Goal: Transaction & Acquisition: Obtain resource

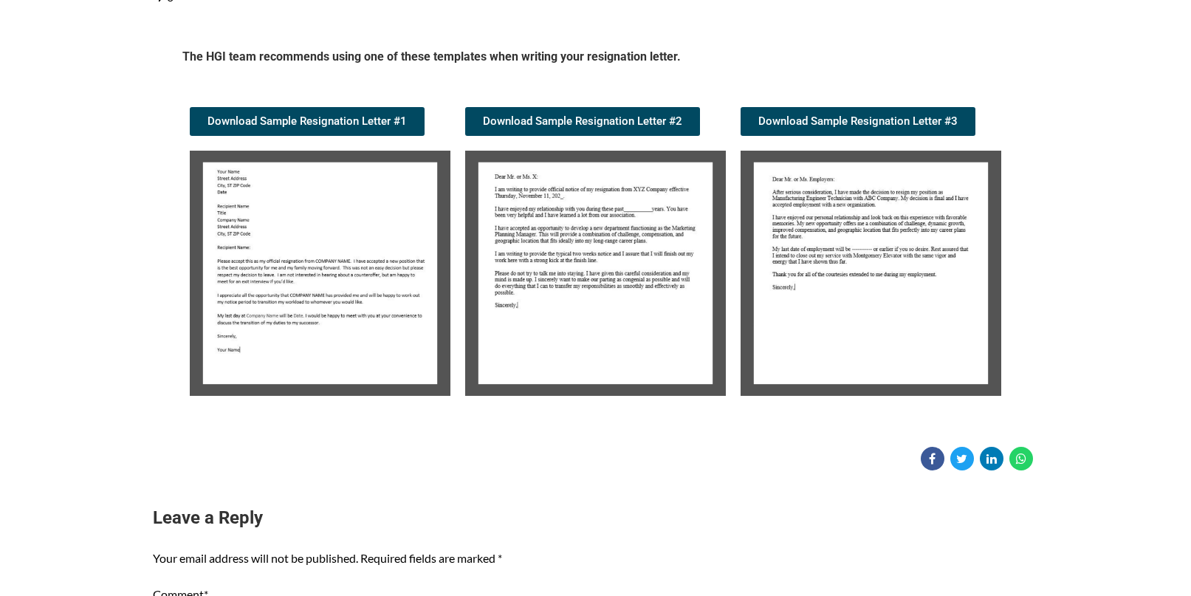
scroll to position [222, 0]
click at [222, 174] on img at bounding box center [320, 273] width 261 height 245
click at [332, 231] on img at bounding box center [320, 273] width 261 height 245
click at [277, 354] on img at bounding box center [320, 273] width 261 height 245
click at [291, 329] on img at bounding box center [320, 273] width 261 height 245
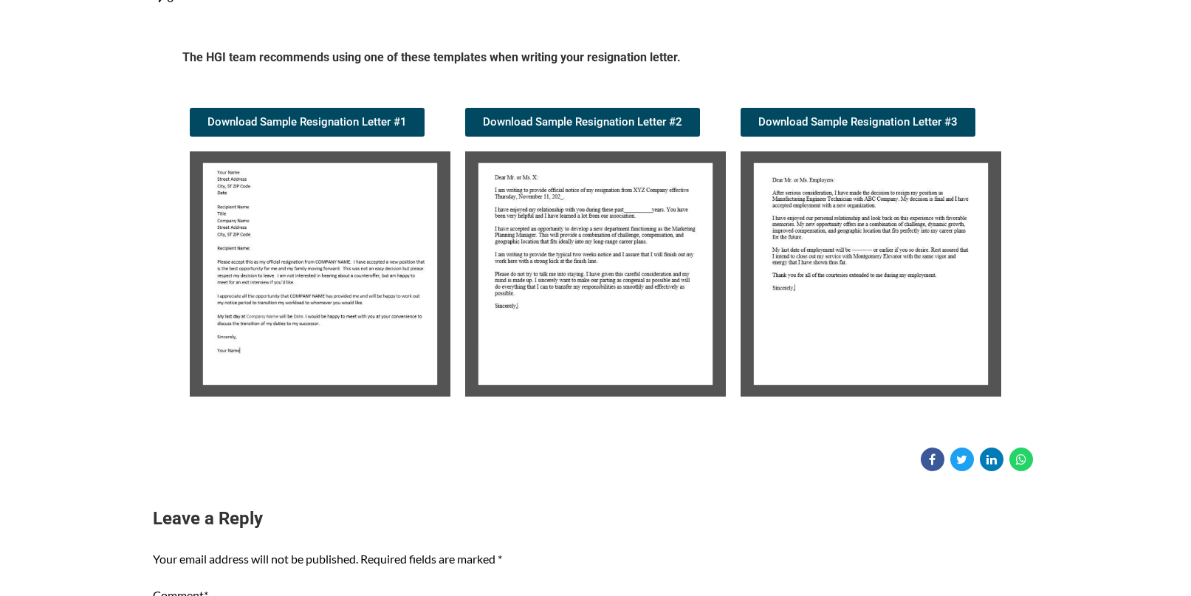
drag, startPoint x: 295, startPoint y: 302, endPoint x: 281, endPoint y: 332, distance: 33.7
click at [281, 332] on img at bounding box center [320, 273] width 261 height 245
click at [261, 135] on link "Download Sample Resignation Letter #1" at bounding box center [307, 122] width 235 height 29
click at [147, 110] on div "Candidate Tools Sample Resignation Letter 0 Spread the love The HGI team recomm…" at bounding box center [596, 172] width 931 height 598
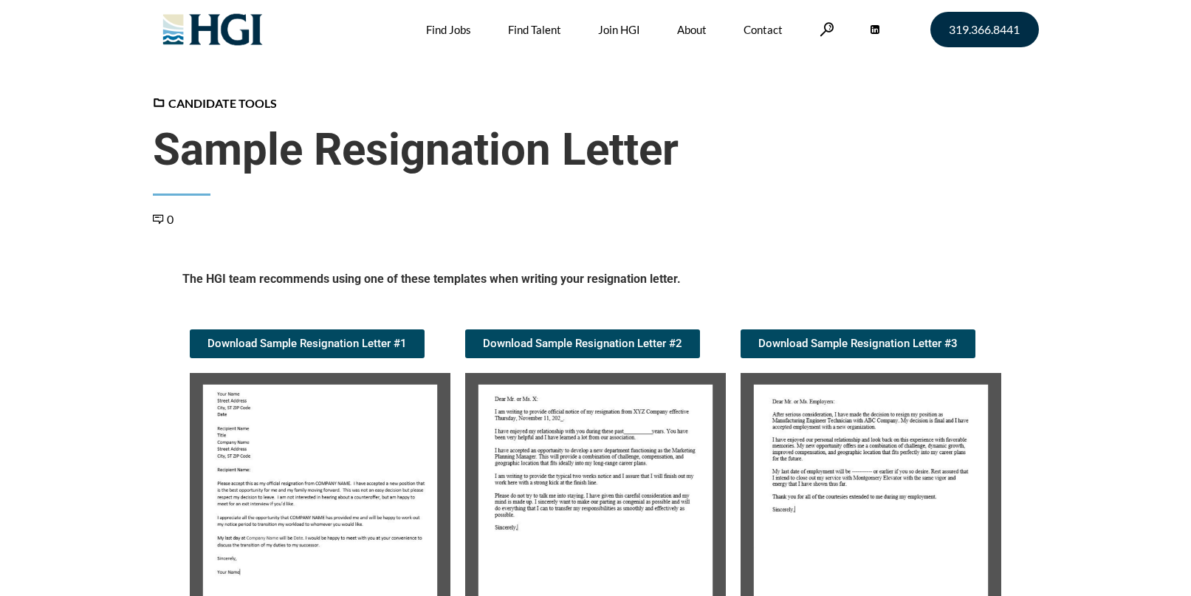
click at [324, 514] on img at bounding box center [320, 495] width 261 height 245
click at [228, 465] on img at bounding box center [320, 495] width 261 height 245
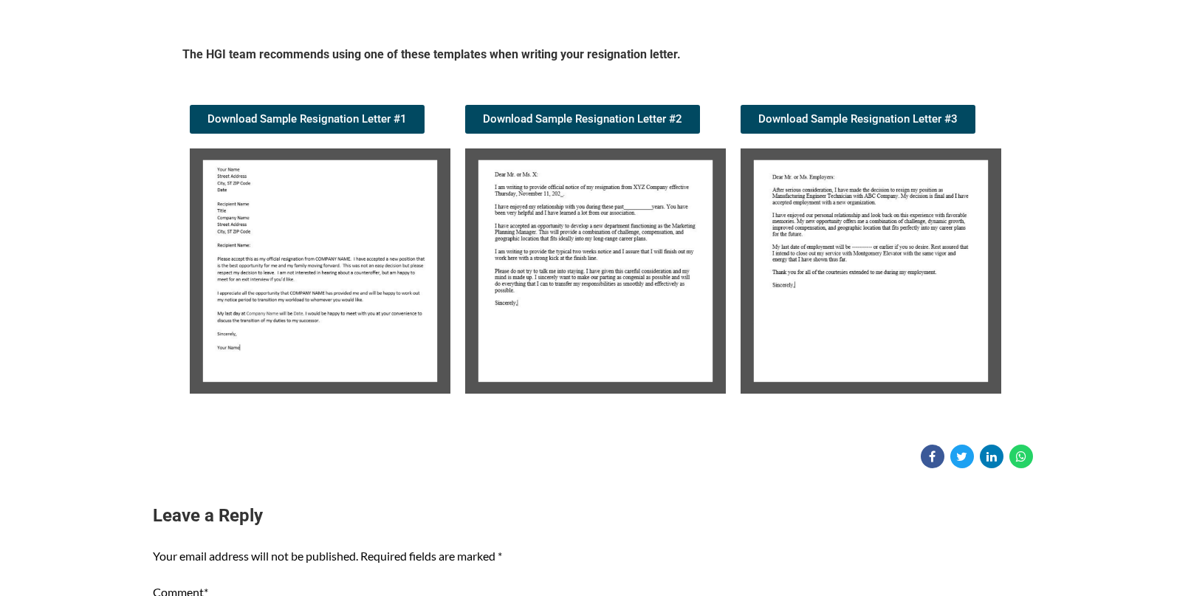
scroll to position [230, 0]
